Goal: Information Seeking & Learning: Learn about a topic

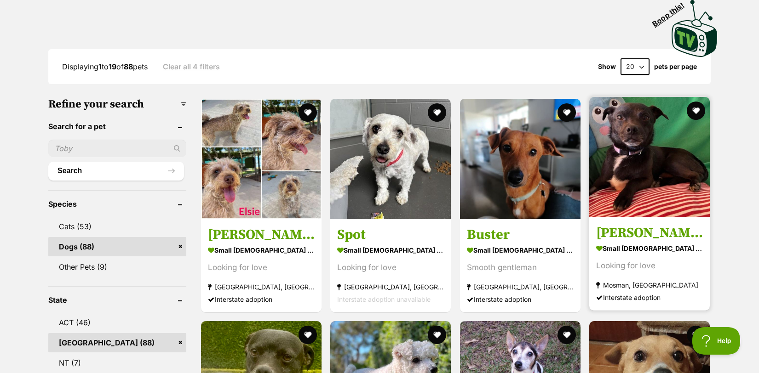
click at [615, 228] on h3 "[PERSON_NAME]" at bounding box center [649, 232] width 107 height 17
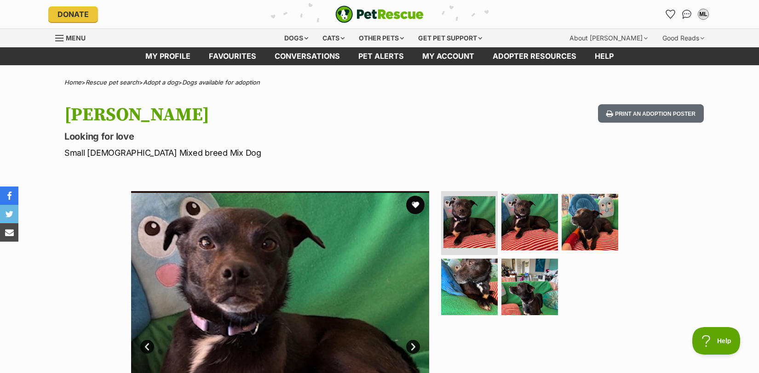
click at [348, 129] on hgroup "Hugo Looking for love Small Male Mixed breed Mix Dog" at bounding box center [258, 131] width 389 height 55
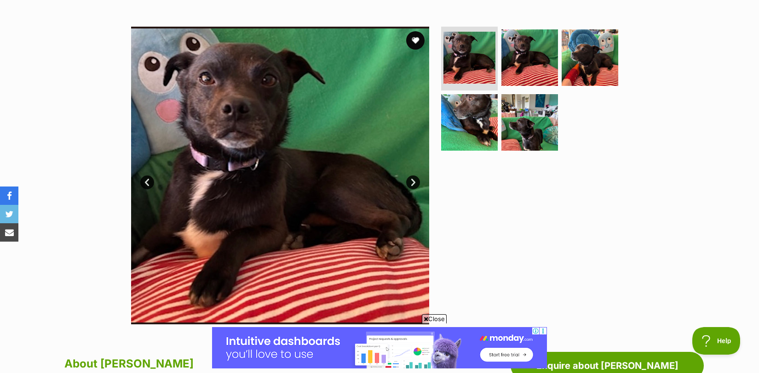
scroll to position [147, 0]
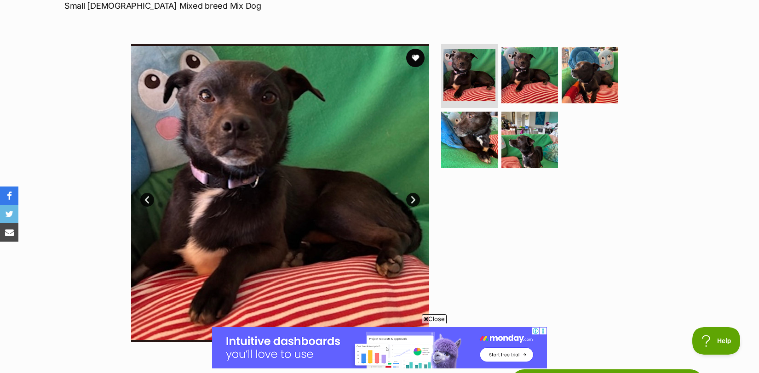
click at [413, 201] on link "Next" at bounding box center [413, 200] width 14 height 14
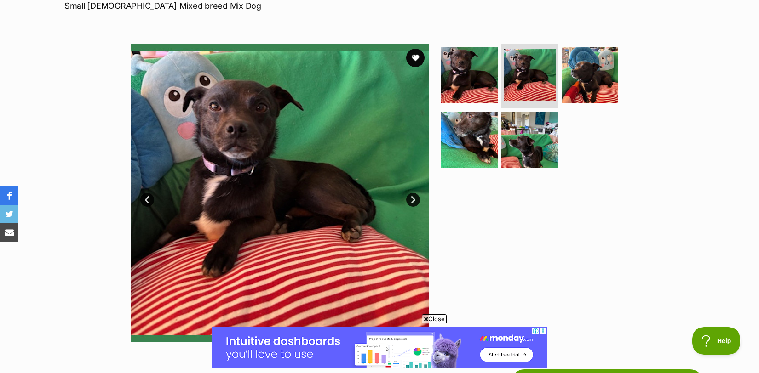
click at [413, 201] on link "Next" at bounding box center [413, 200] width 14 height 14
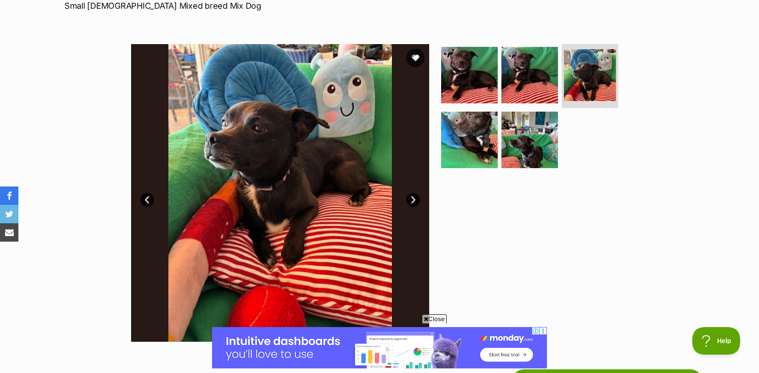
click at [413, 201] on link "Next" at bounding box center [413, 200] width 14 height 14
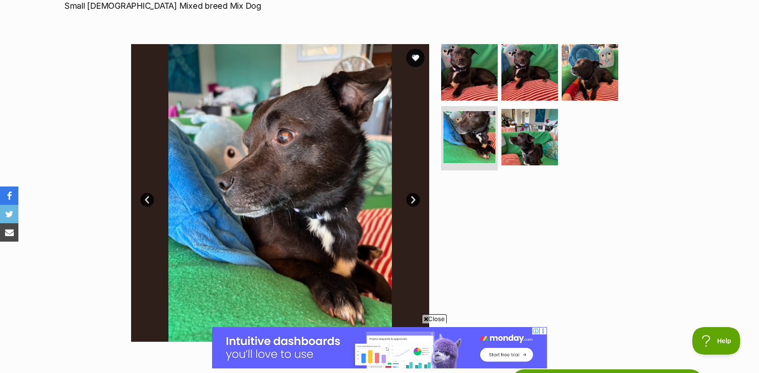
click at [413, 201] on link "Next" at bounding box center [413, 200] width 14 height 14
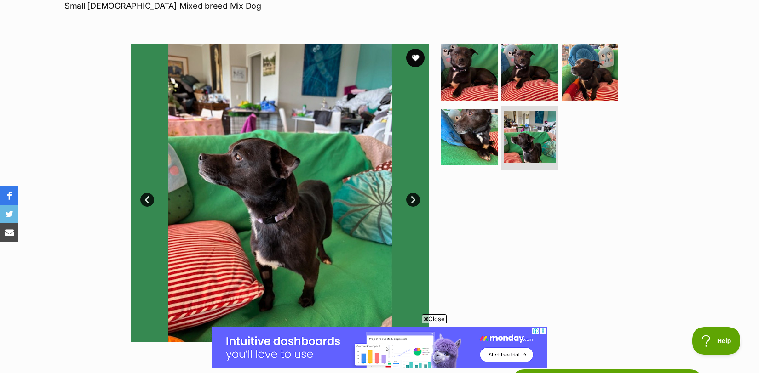
click at [413, 201] on link "Next" at bounding box center [413, 200] width 14 height 14
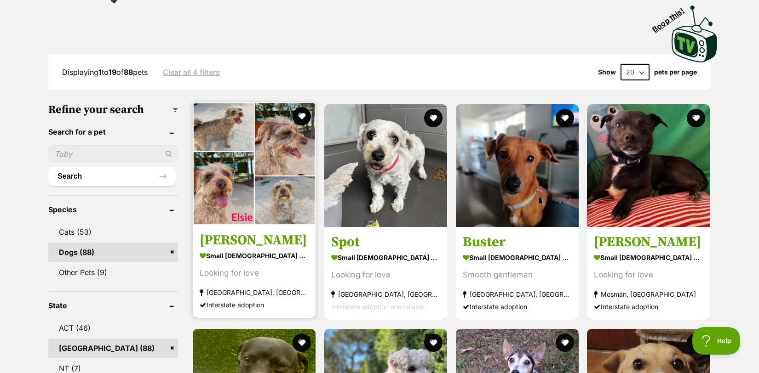
click at [245, 250] on strong "small [DEMOGRAPHIC_DATA] Dog" at bounding box center [254, 256] width 109 height 13
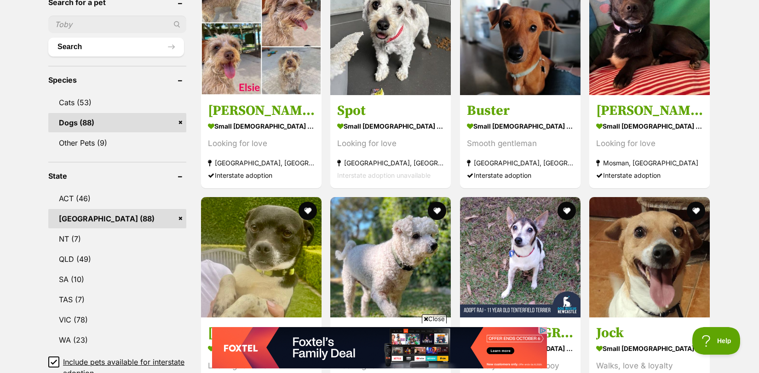
scroll to position [418, 0]
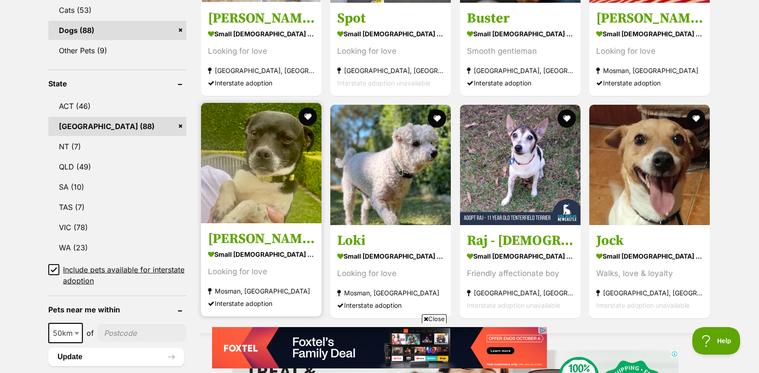
click at [235, 235] on h3 "[PERSON_NAME]" at bounding box center [261, 238] width 107 height 17
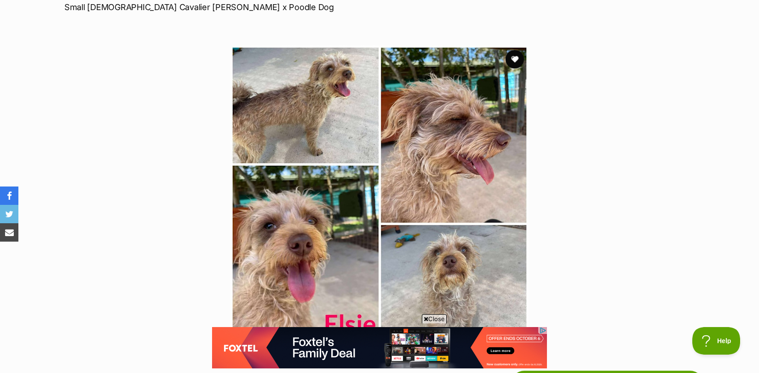
scroll to position [131, 0]
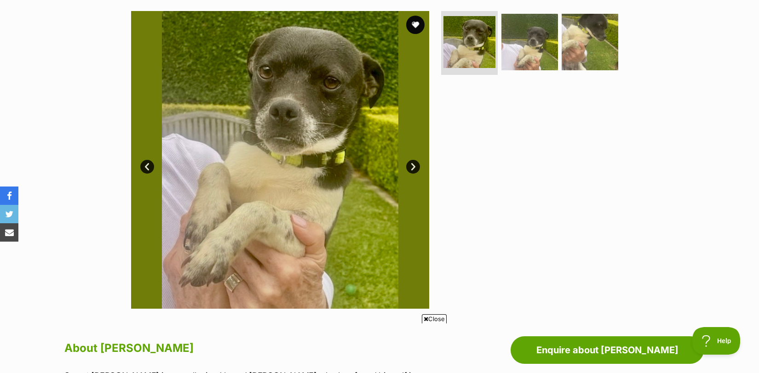
scroll to position [202, 0]
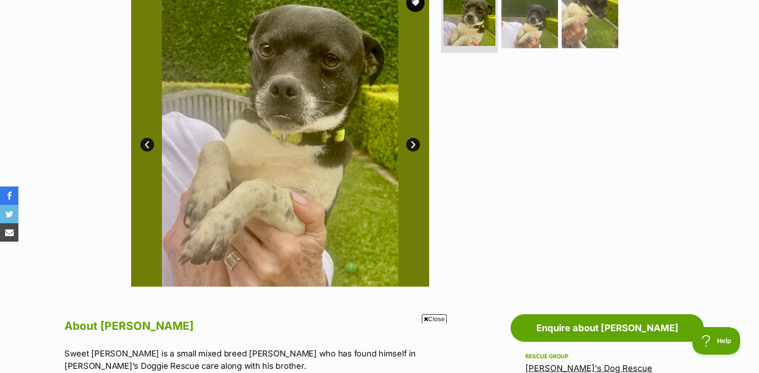
click at [410, 142] on link "Next" at bounding box center [413, 145] width 14 height 14
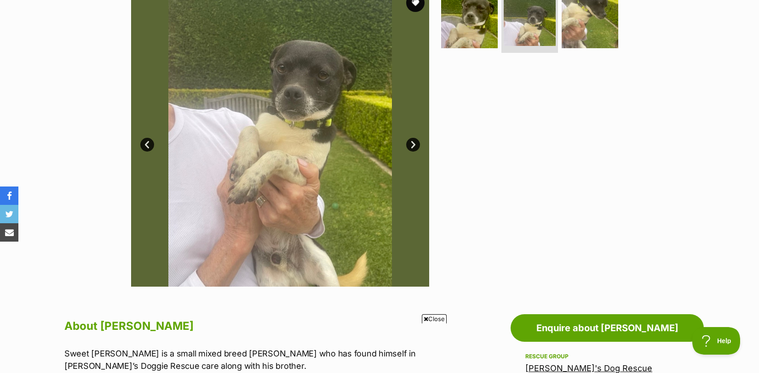
click at [410, 142] on link "Next" at bounding box center [413, 145] width 14 height 14
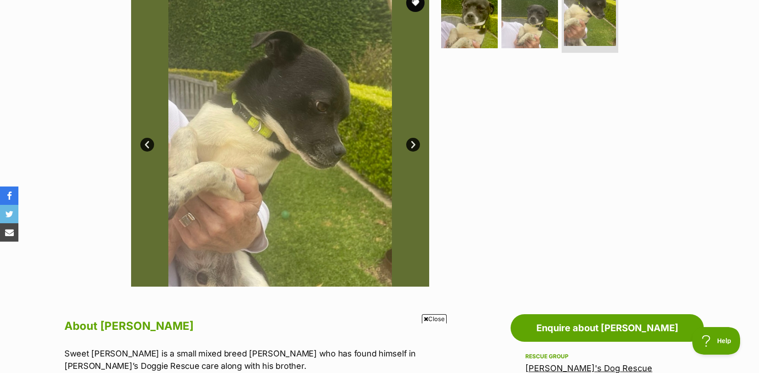
click at [410, 142] on link "Next" at bounding box center [413, 145] width 14 height 14
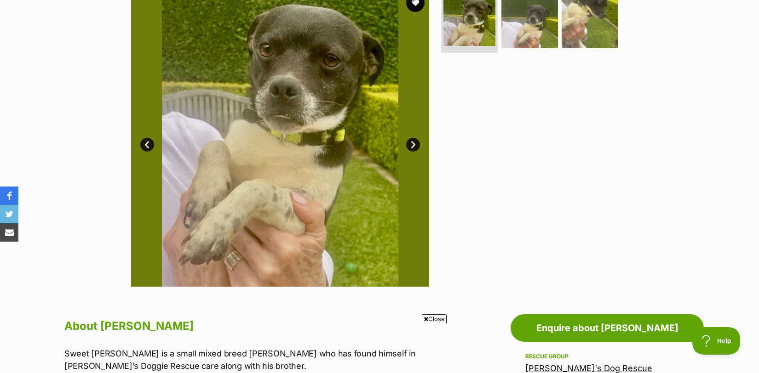
scroll to position [0, 0]
click at [408, 143] on link "Next" at bounding box center [413, 145] width 14 height 14
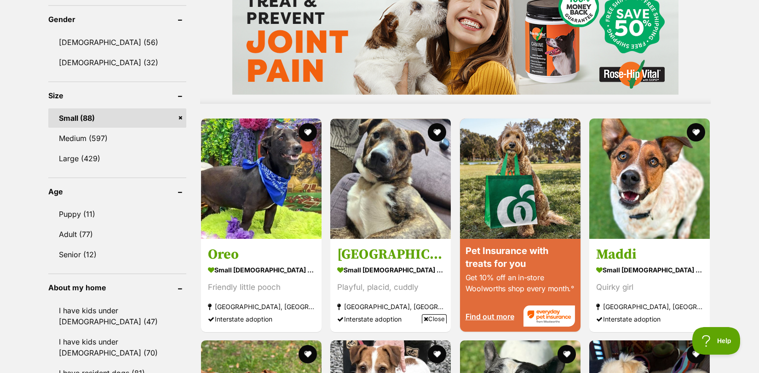
scroll to position [795, 0]
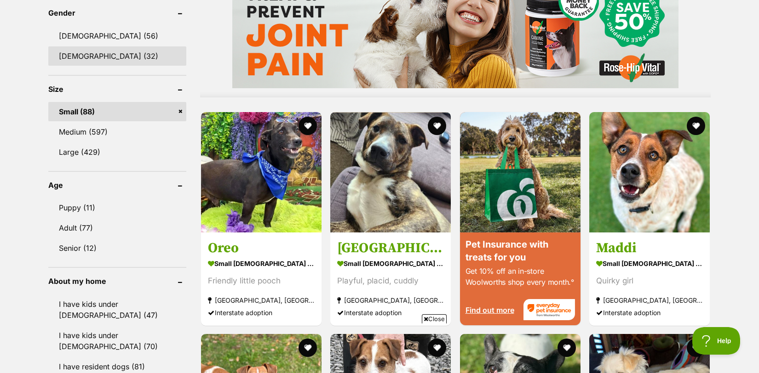
click at [83, 55] on link "[DEMOGRAPHIC_DATA] (32)" at bounding box center [117, 55] width 138 height 19
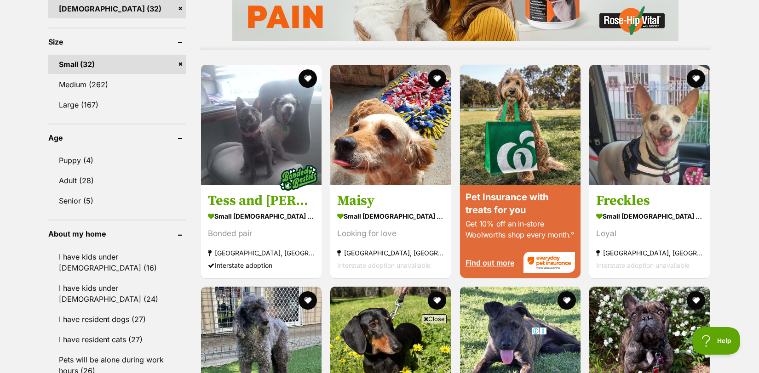
scroll to position [844, 0]
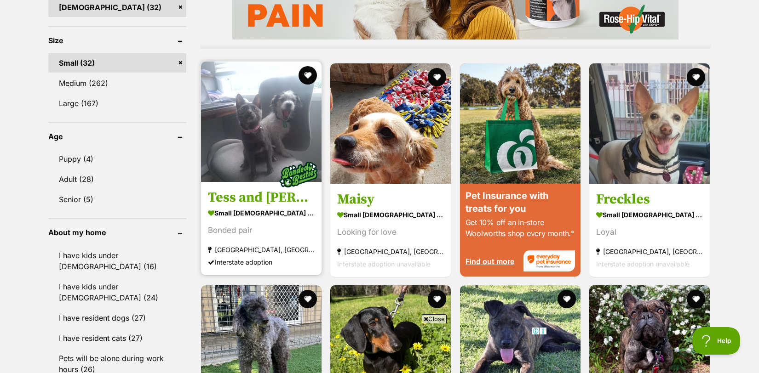
click at [259, 151] on img at bounding box center [261, 122] width 120 height 120
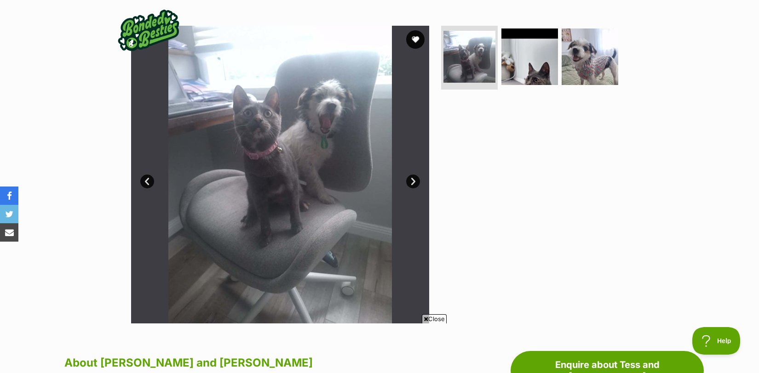
click at [414, 182] on link "Next" at bounding box center [413, 182] width 14 height 14
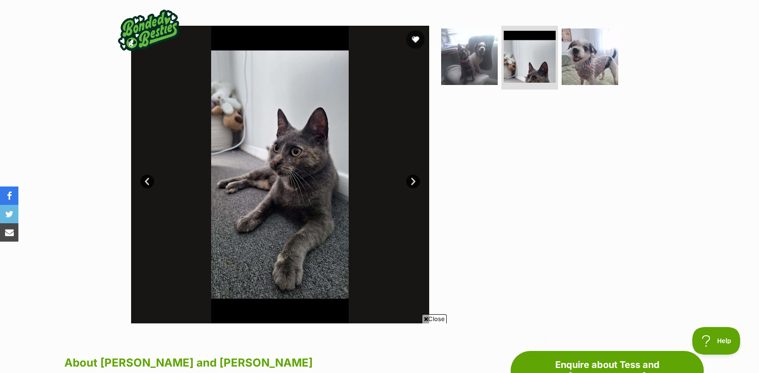
click at [414, 182] on link "Next" at bounding box center [413, 182] width 14 height 14
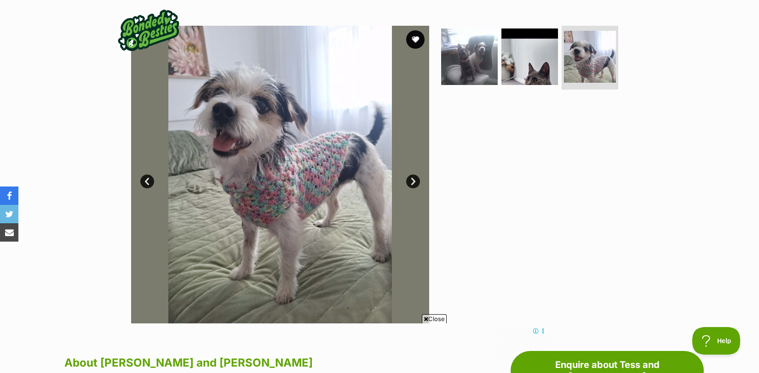
click at [408, 178] on link "Next" at bounding box center [413, 182] width 14 height 14
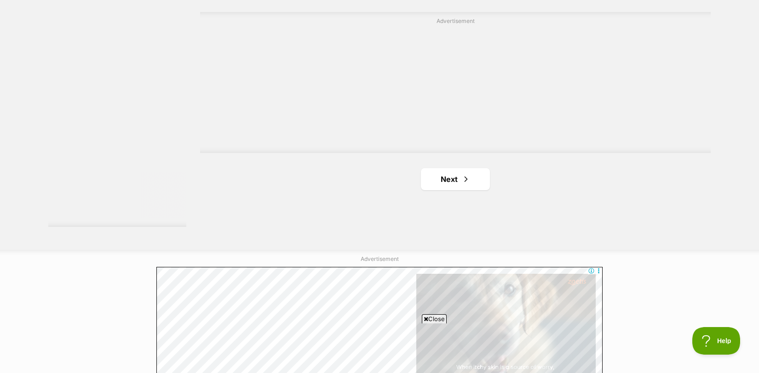
scroll to position [1708, 0]
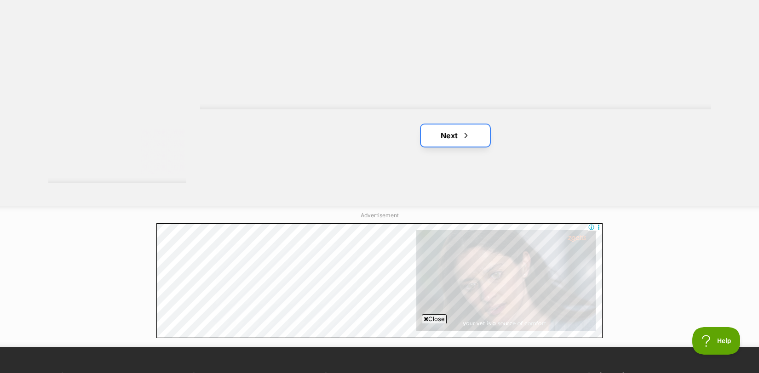
click at [444, 133] on link "Next" at bounding box center [455, 136] width 69 height 22
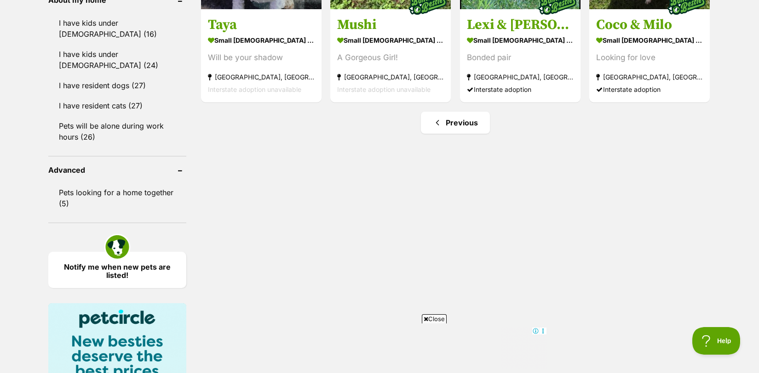
scroll to position [1115, 0]
